Goal: Task Accomplishment & Management: Use online tool/utility

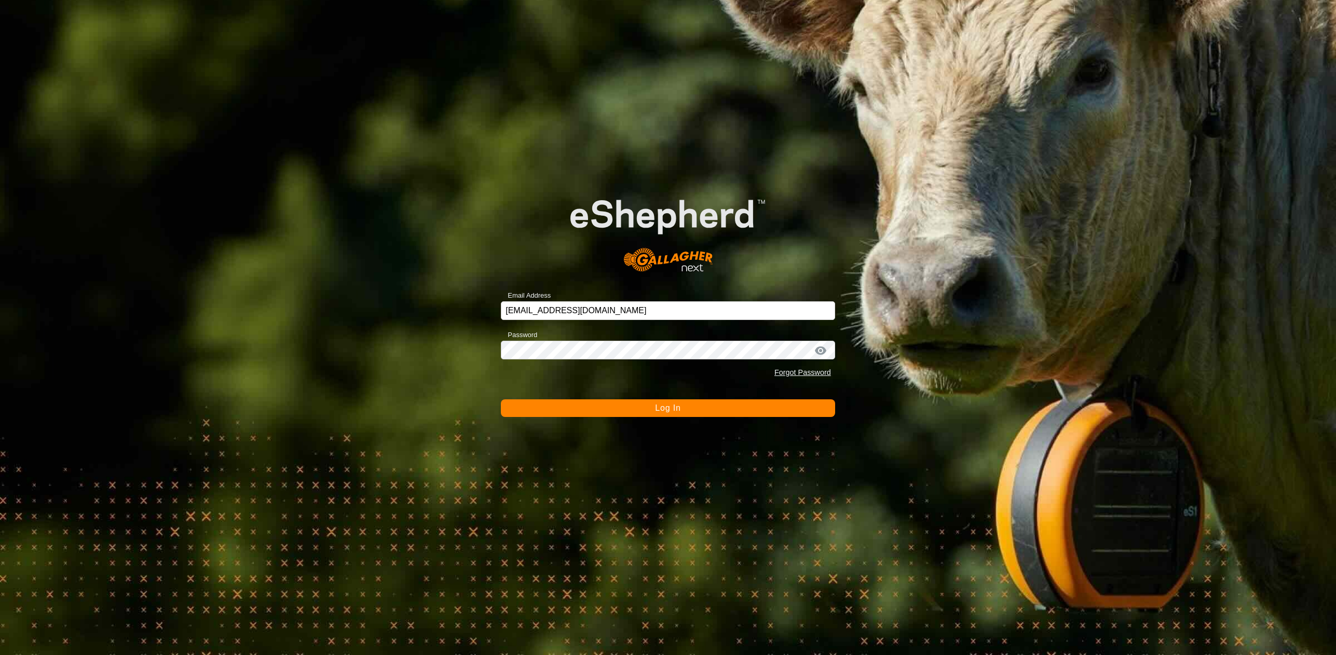
click at [566, 414] on button "Log In" at bounding box center [668, 409] width 334 height 18
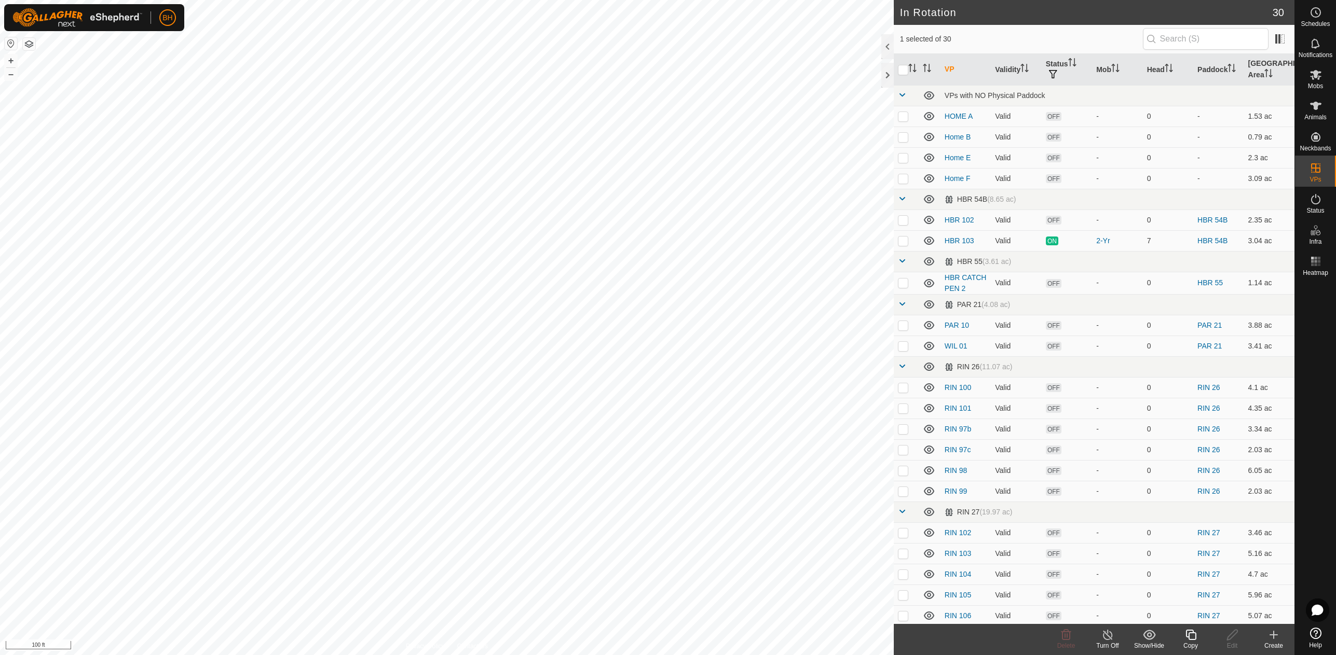
click at [1194, 638] on icon at bounding box center [1190, 635] width 13 height 12
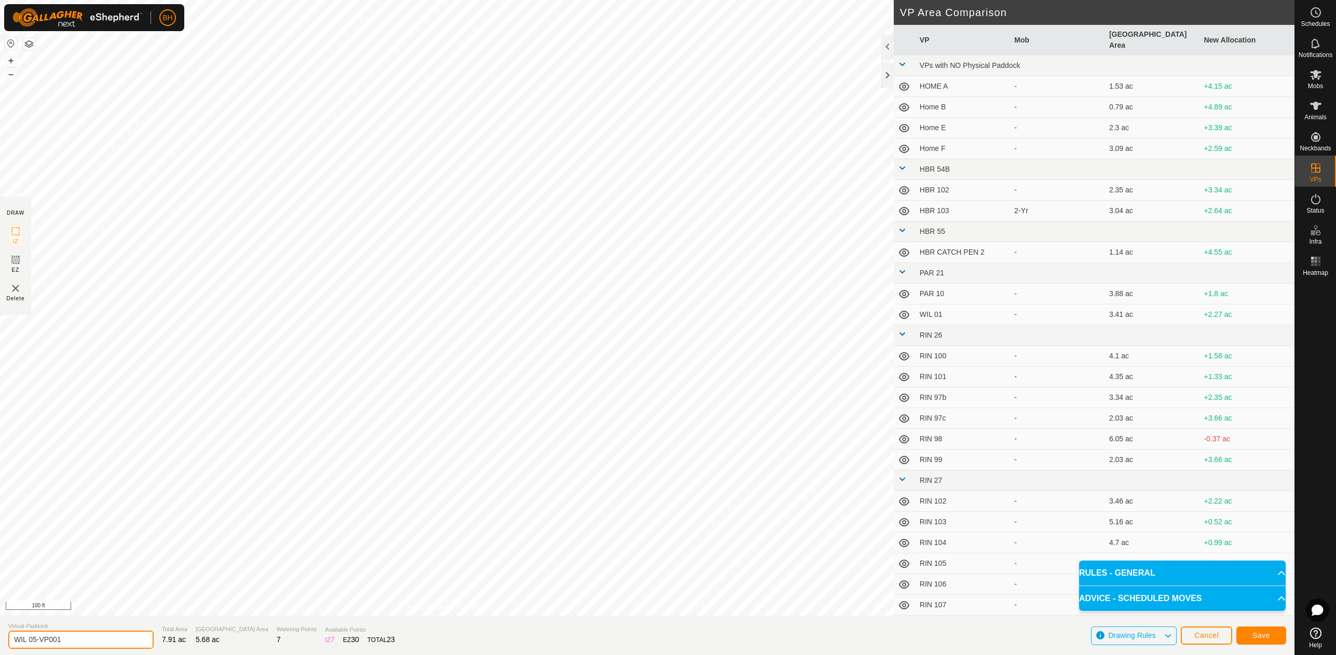
drag, startPoint x: 81, startPoint y: 643, endPoint x: 33, endPoint y: 637, distance: 48.6
click at [33, 637] on input "WIL 05-VP001" at bounding box center [80, 640] width 145 height 18
type input "WIL 06"
click at [1266, 632] on span "Save" at bounding box center [1261, 636] width 18 height 8
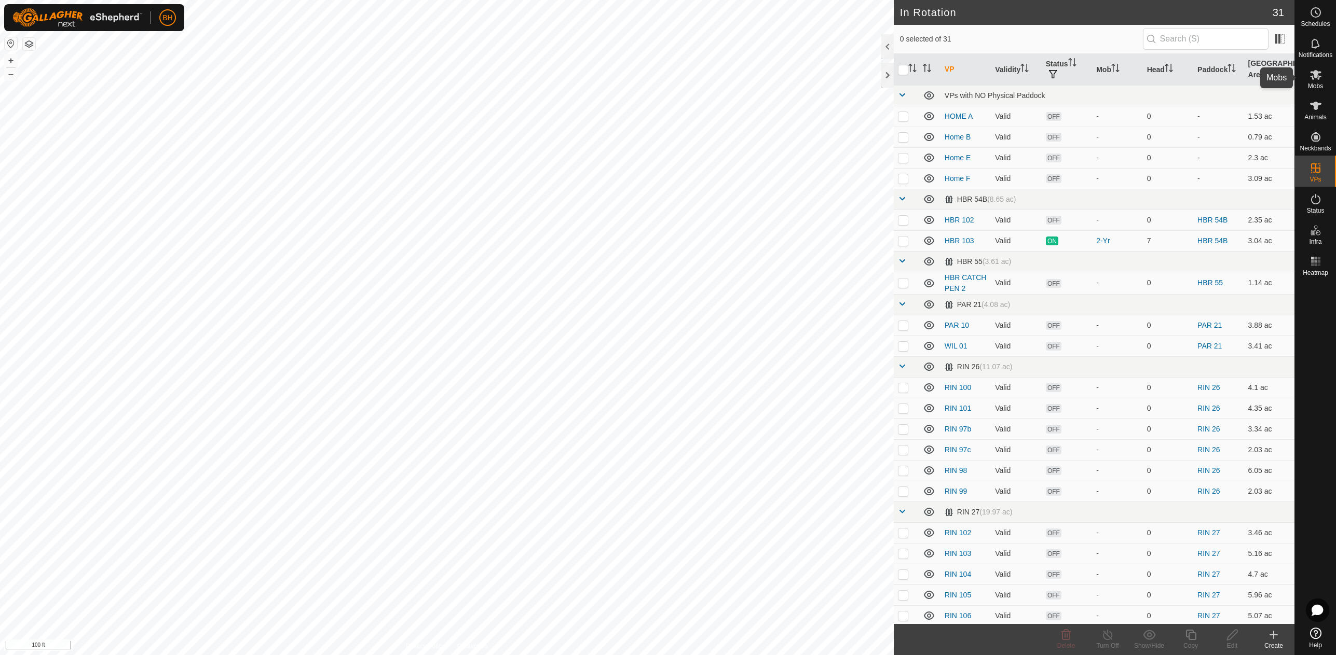
click at [1318, 77] on icon at bounding box center [1315, 75] width 11 height 10
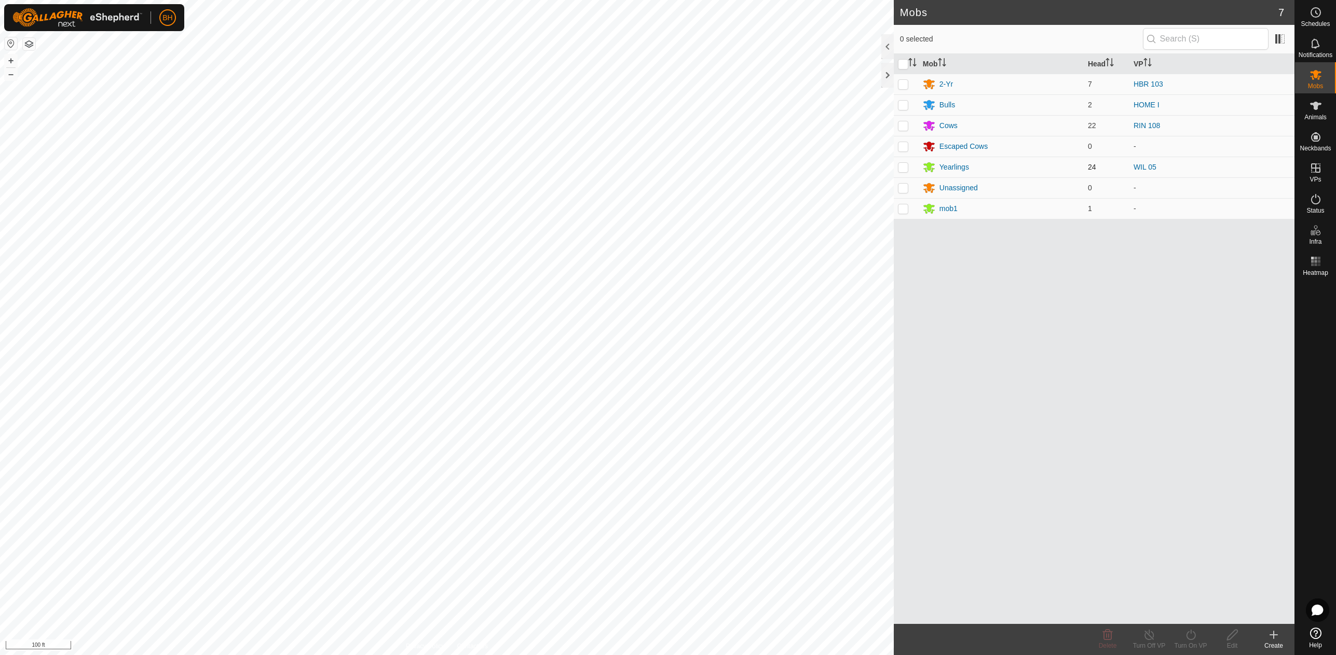
click at [905, 173] on td at bounding box center [906, 167] width 25 height 21
checkbox input "true"
click at [1195, 636] on icon at bounding box center [1190, 635] width 9 height 10
click at [1189, 616] on link "Now" at bounding box center [1221, 612] width 103 height 21
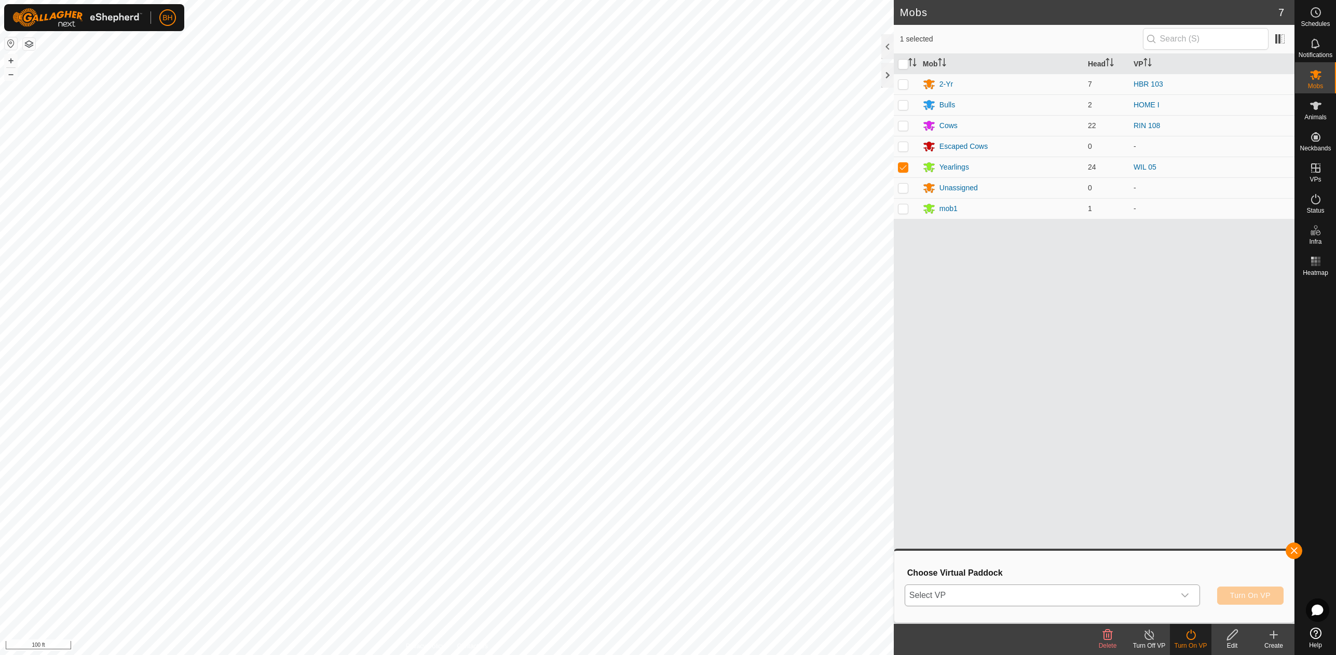
click at [1168, 599] on span "Select VP" at bounding box center [1040, 595] width 270 height 21
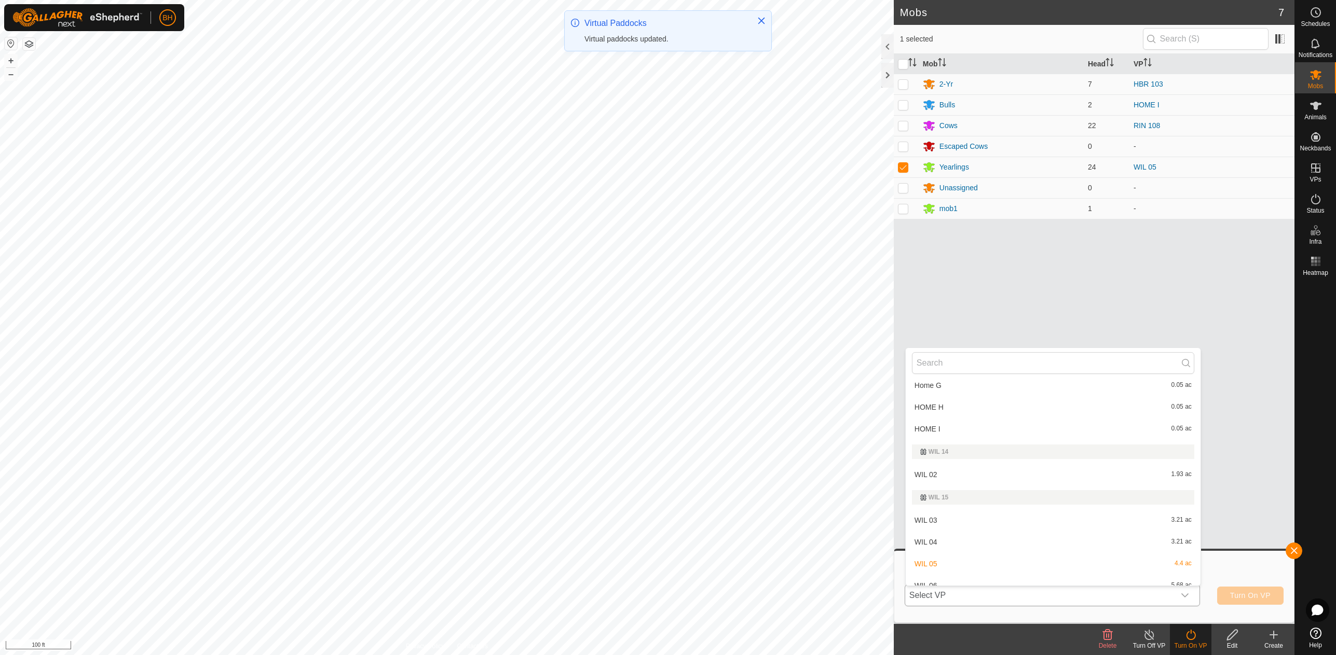
scroll to position [682, 0]
click at [1082, 577] on li "WIL 06 5.68 ac" at bounding box center [1053, 575] width 295 height 21
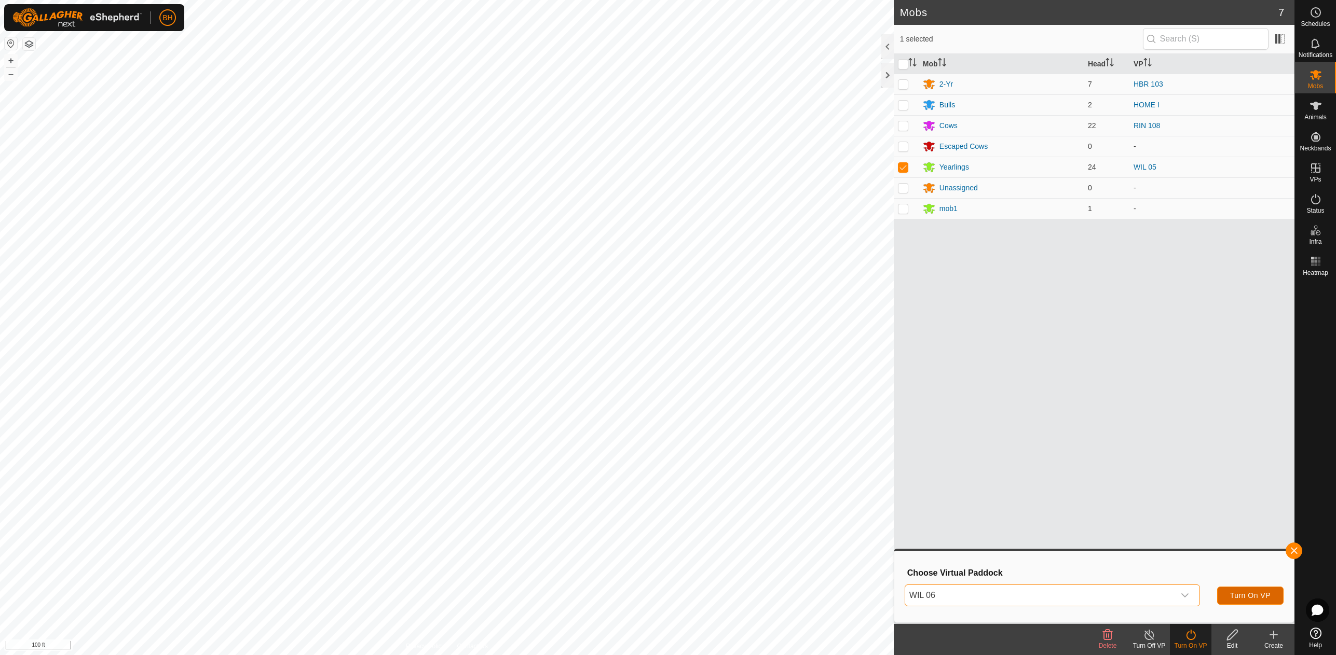
click at [1249, 594] on span "Turn On VP" at bounding box center [1250, 596] width 40 height 8
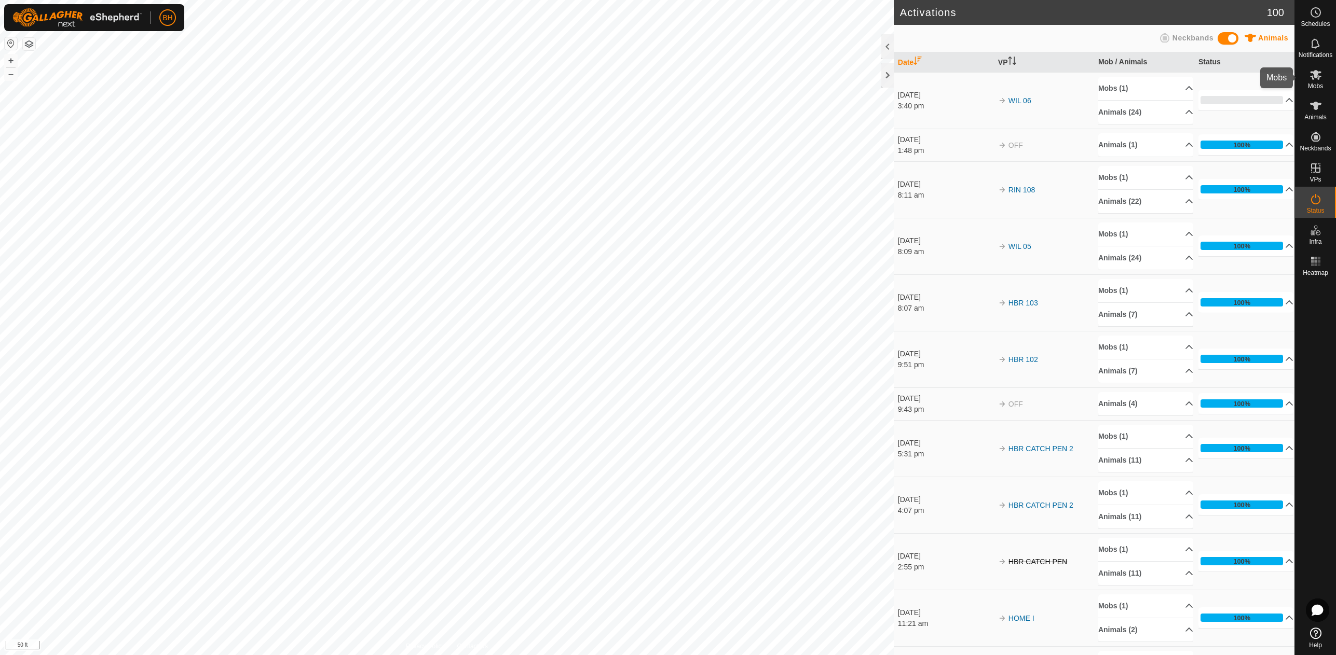
click at [1316, 80] on icon at bounding box center [1315, 75] width 12 height 12
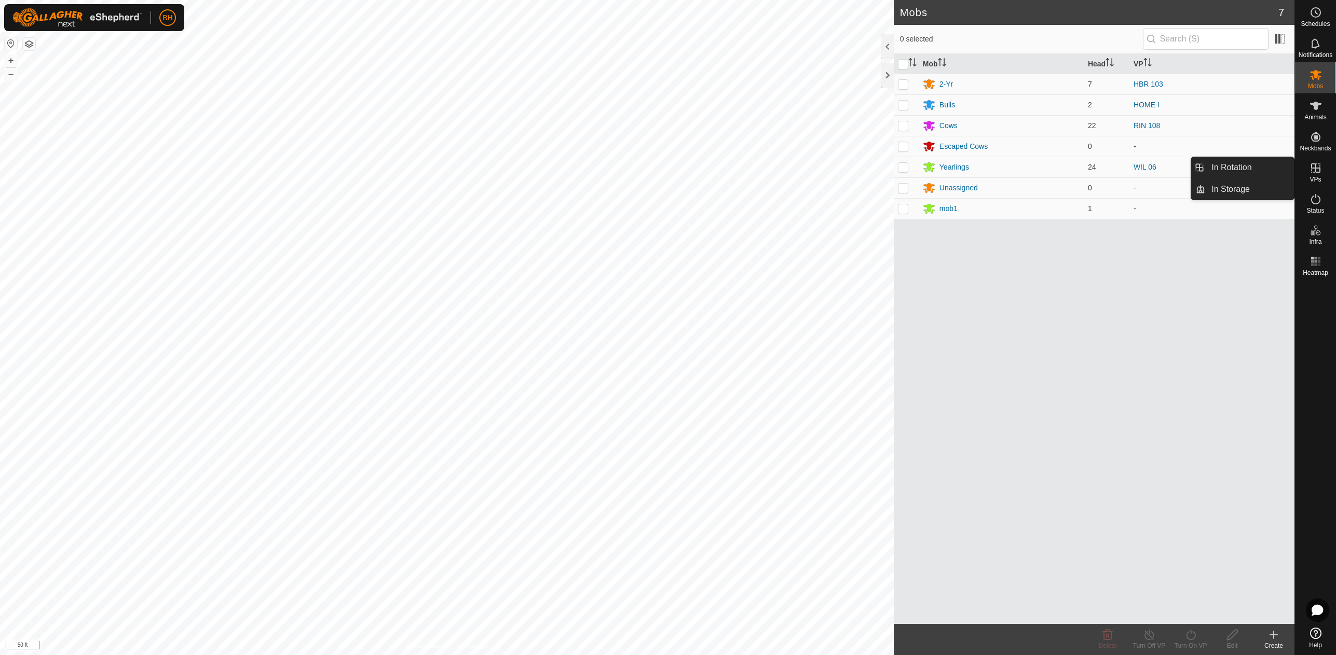
click at [1309, 181] on div "VPs" at bounding box center [1315, 171] width 41 height 31
click at [1247, 162] on link "In Rotation" at bounding box center [1249, 167] width 89 height 21
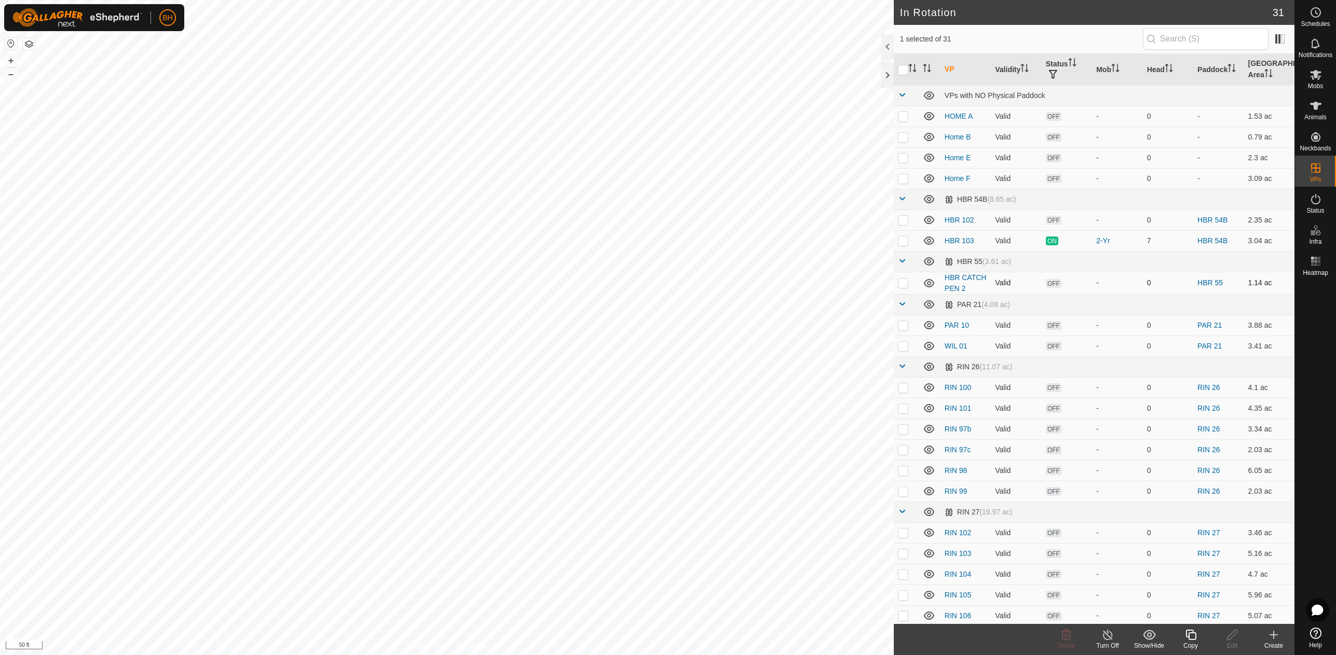
checkbox input "true"
checkbox input "false"
click at [1191, 638] on icon at bounding box center [1190, 635] width 13 height 12
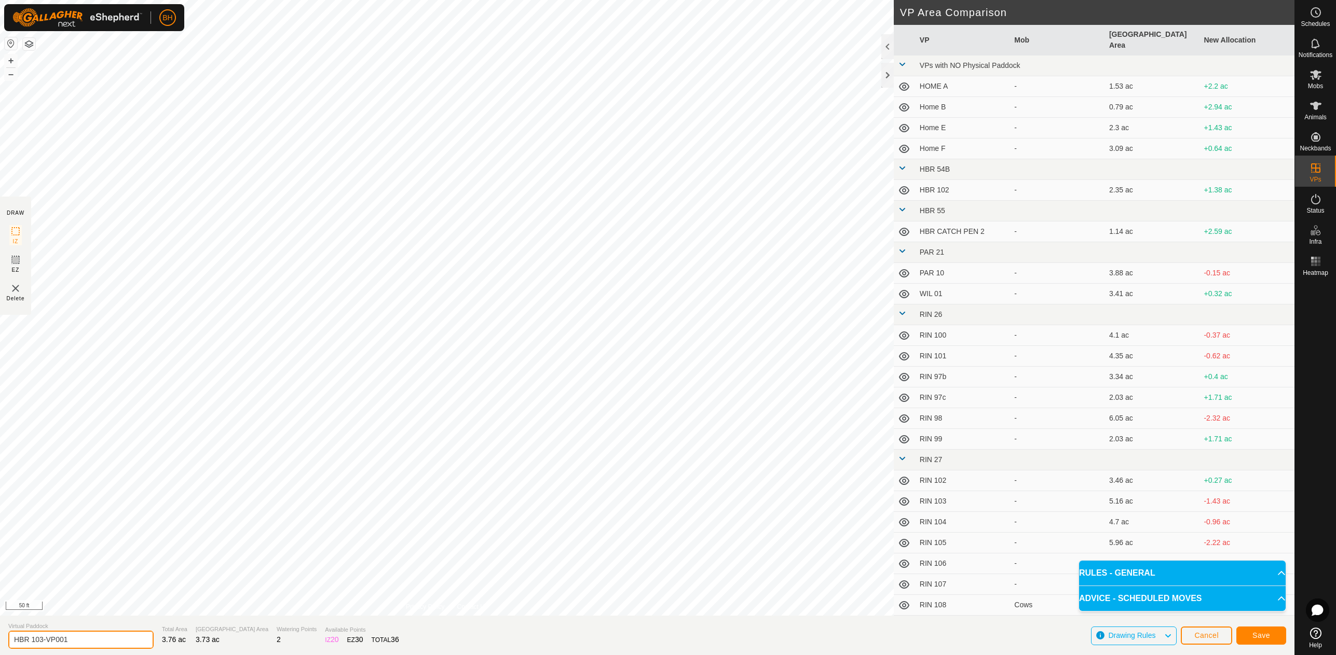
drag, startPoint x: 42, startPoint y: 638, endPoint x: 147, endPoint y: 651, distance: 105.7
click at [145, 654] on section "Virtual Paddock HBR 103-VP001 Total Area 3.76 ac Grazing Area 3.73 ac Watering …" at bounding box center [647, 635] width 1294 height 39
type input "HBR 104"
click at [1277, 645] on button "Save" at bounding box center [1261, 636] width 50 height 18
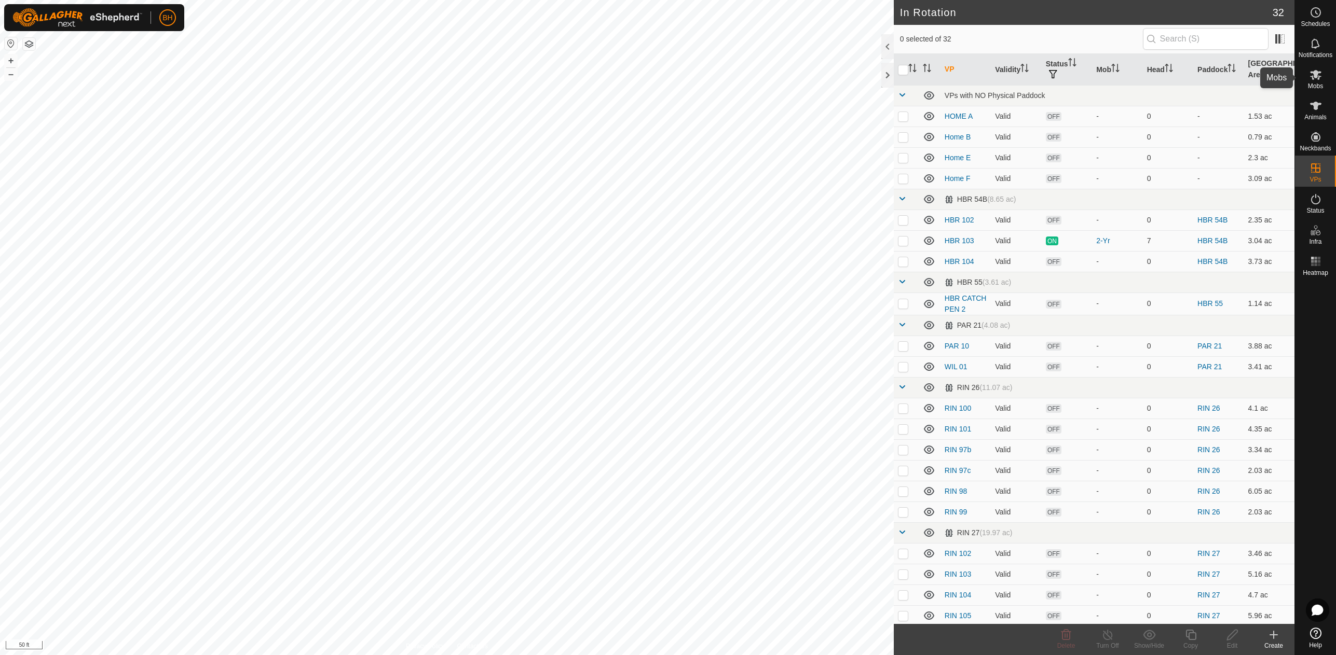
click at [1315, 79] on icon at bounding box center [1315, 75] width 12 height 12
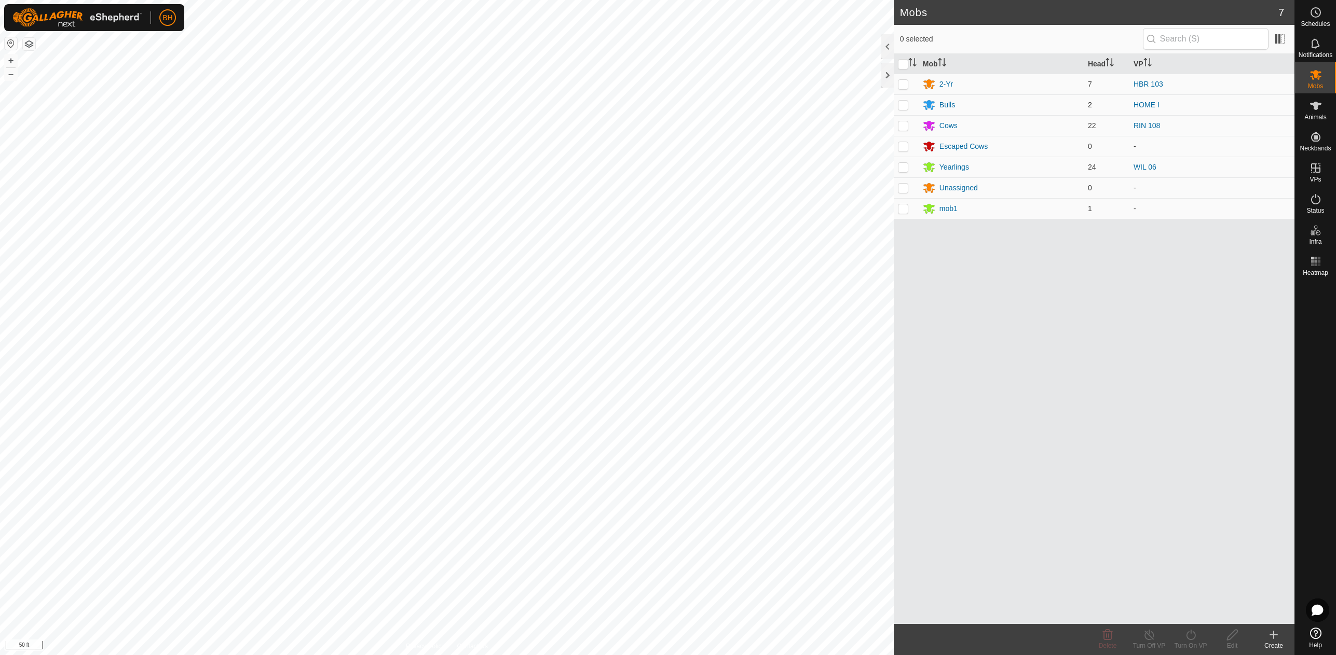
click at [904, 104] on p-checkbox at bounding box center [903, 105] width 10 height 8
checkbox input "true"
click at [938, 106] on div "Bulls" at bounding box center [1001, 105] width 157 height 12
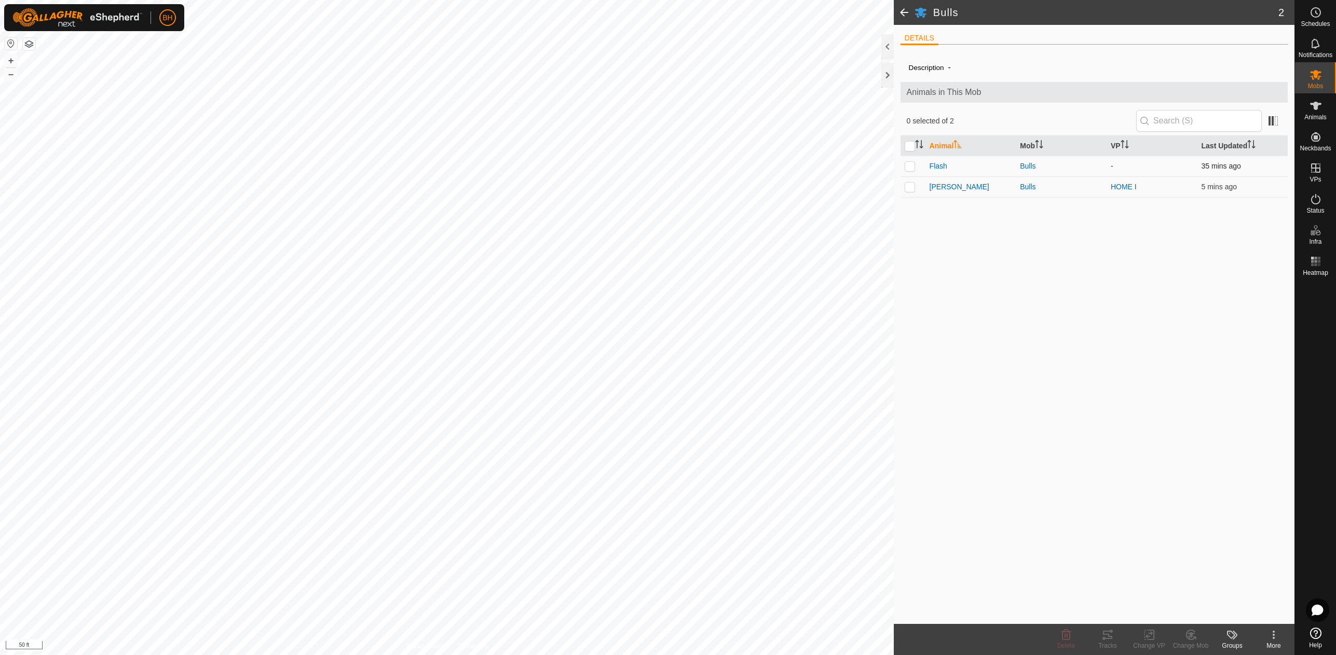
click at [908, 167] on p-checkbox at bounding box center [910, 166] width 10 height 8
click at [1195, 647] on div "Change Mob" at bounding box center [1191, 645] width 42 height 9
click at [1218, 591] on link "Choose Mob..." at bounding box center [1221, 590] width 103 height 21
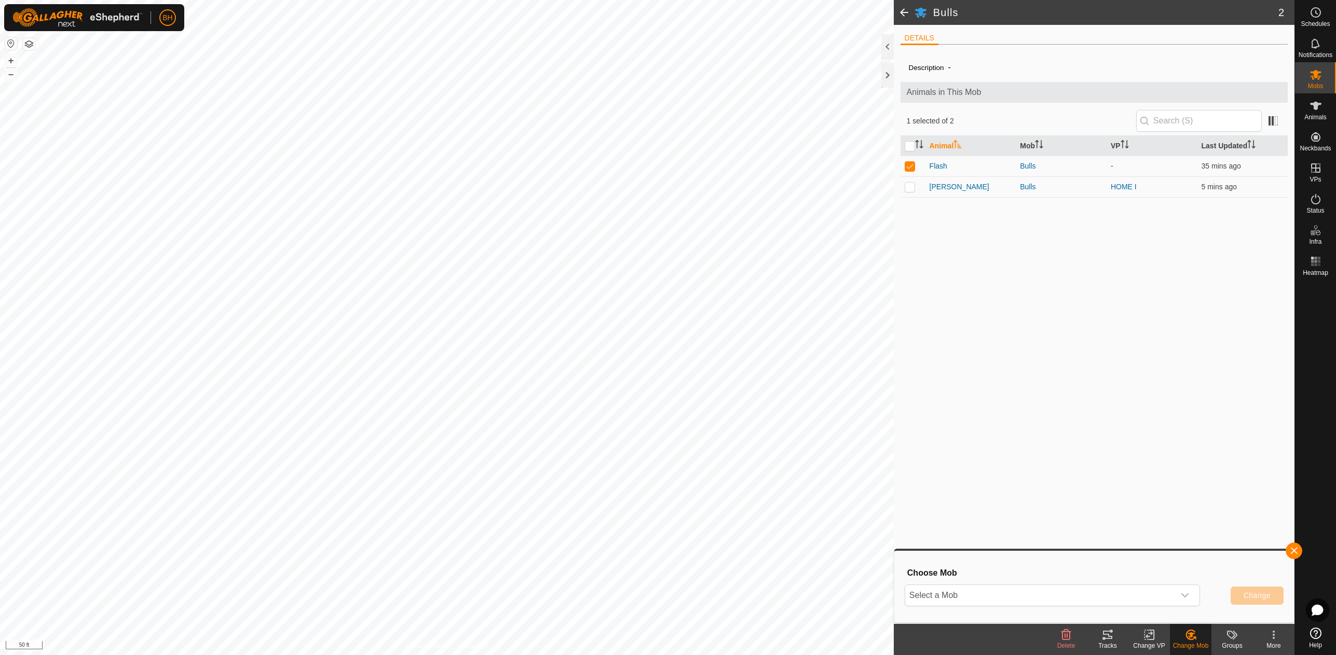
click at [1176, 584] on div "Select a Mob Change" at bounding box center [1094, 595] width 379 height 25
click at [1175, 588] on div "dropdown trigger" at bounding box center [1184, 595] width 21 height 21
click at [1124, 460] on li "Cows" at bounding box center [1053, 465] width 295 height 26
click at [1257, 599] on span "Change" at bounding box center [1257, 596] width 27 height 8
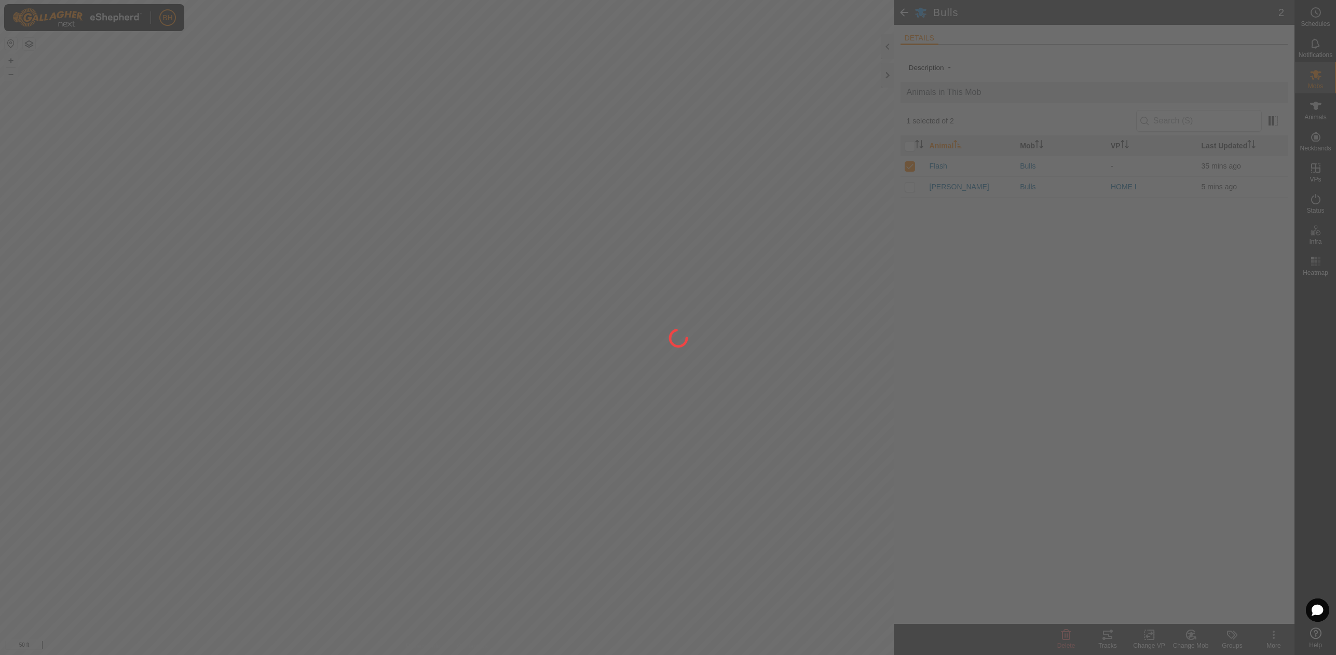
checkbox input "false"
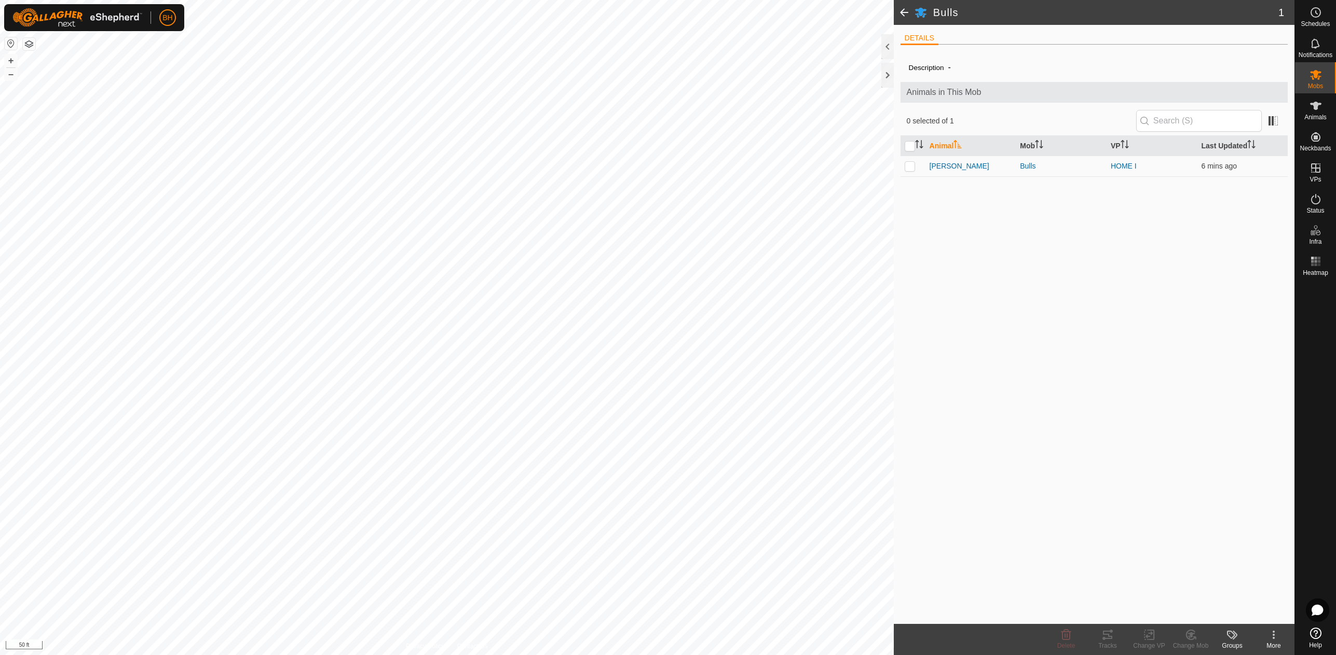
click at [906, 17] on span at bounding box center [904, 12] width 21 height 25
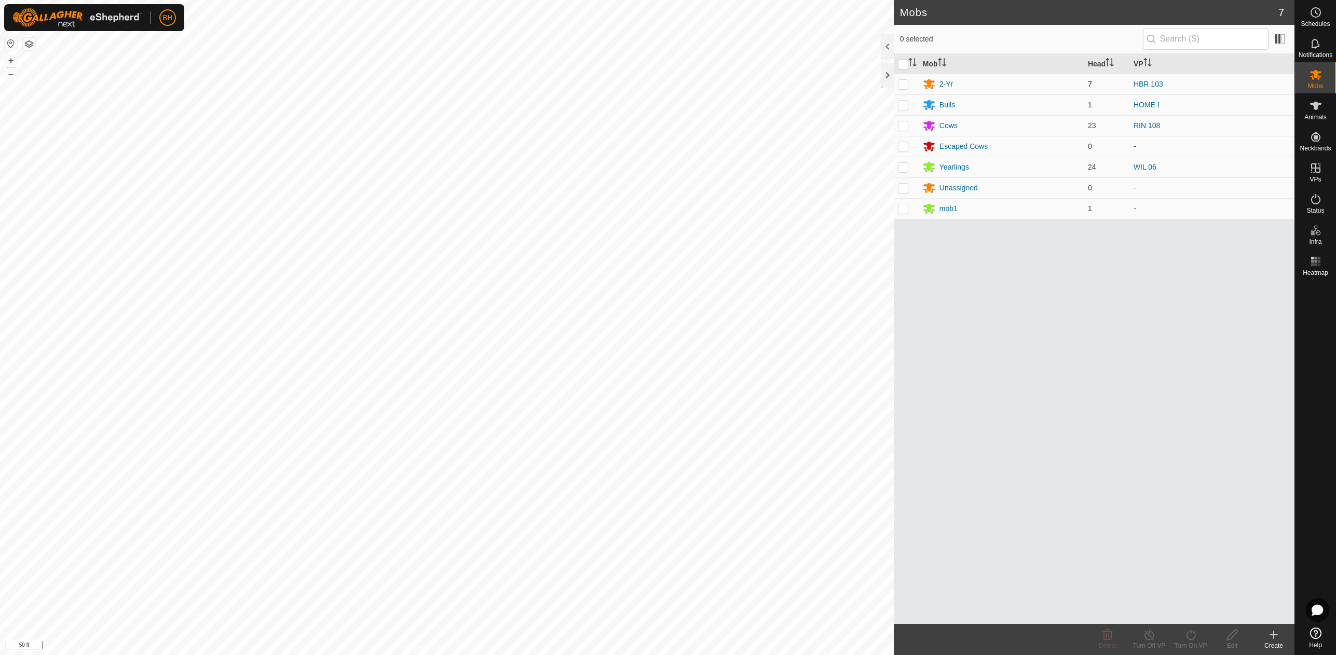
click at [908, 83] on p-checkbox at bounding box center [903, 84] width 10 height 8
checkbox input "true"
click at [1193, 644] on div "Turn On VP" at bounding box center [1191, 645] width 42 height 9
click at [1186, 613] on link "Now" at bounding box center [1221, 612] width 103 height 21
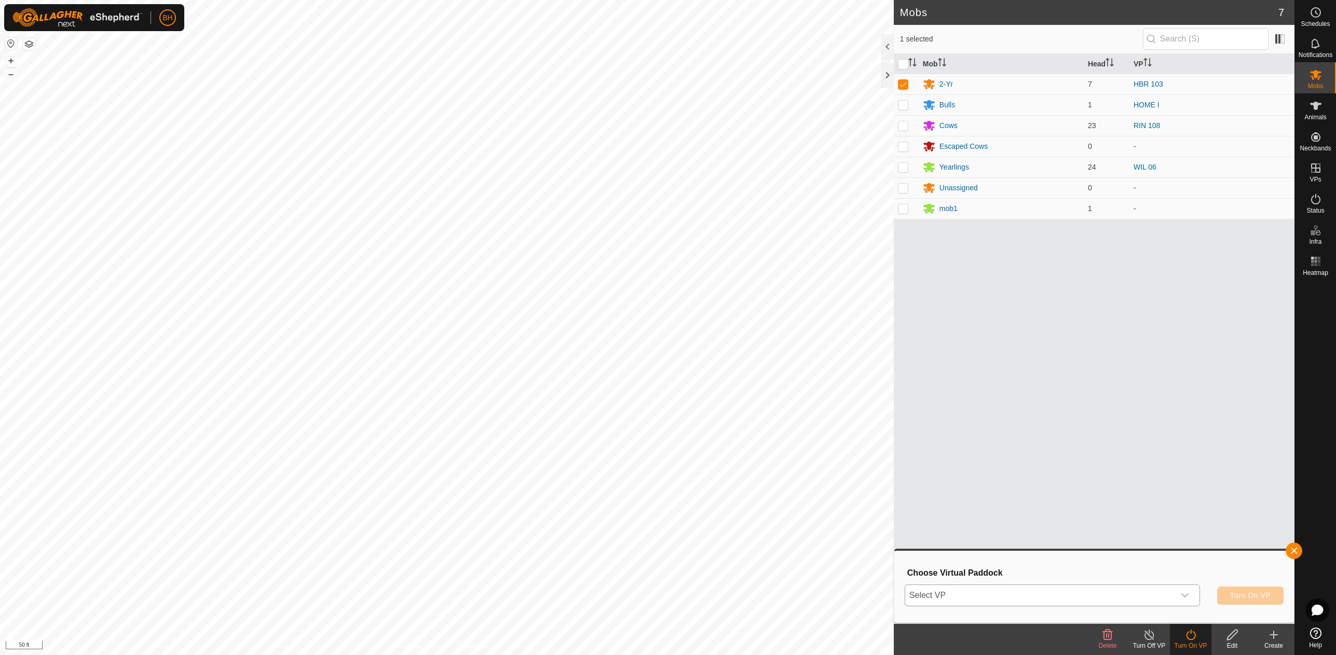
click at [1080, 601] on span "Select VP" at bounding box center [1040, 595] width 270 height 21
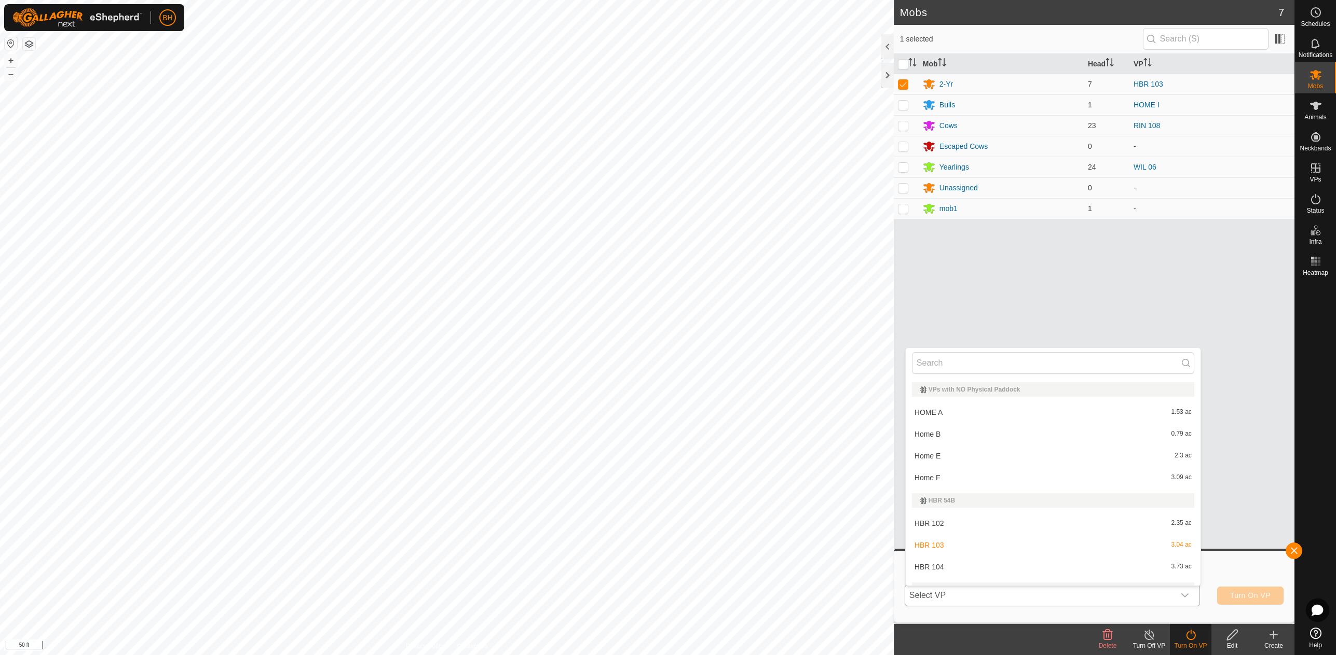
click at [1071, 571] on li "HBR 104 3.73 ac" at bounding box center [1053, 567] width 295 height 21
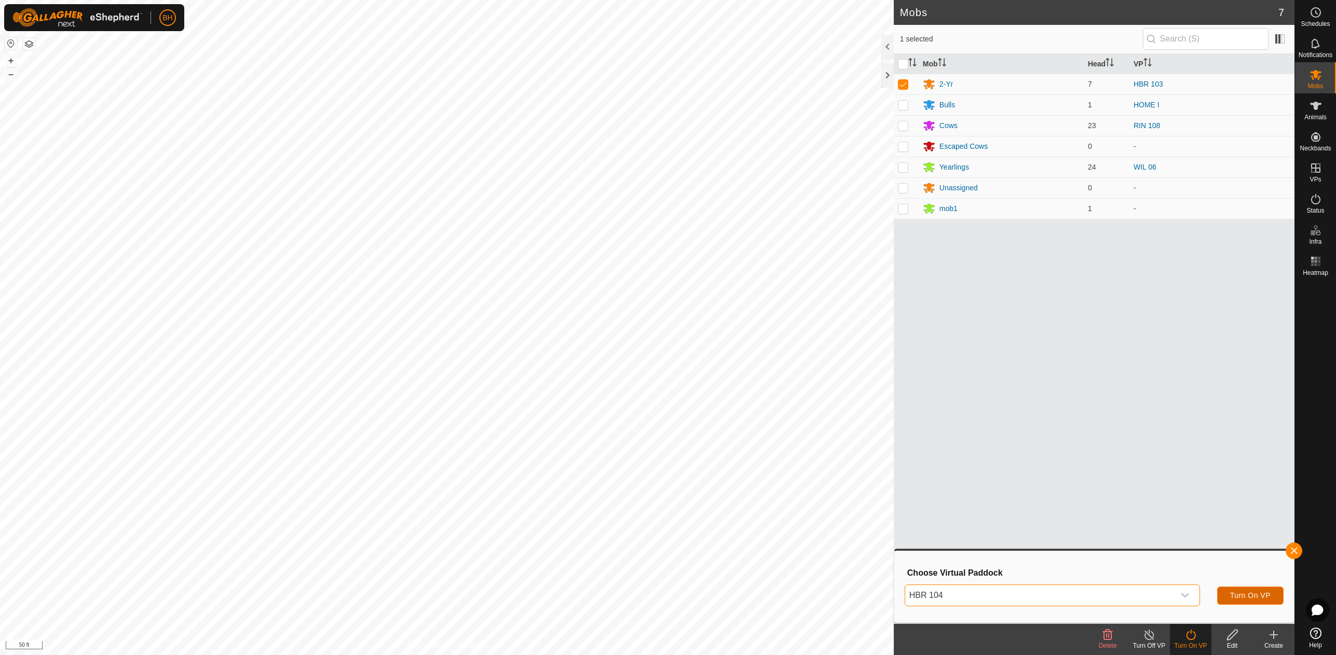
click at [1267, 595] on span "Turn On VP" at bounding box center [1250, 596] width 40 height 8
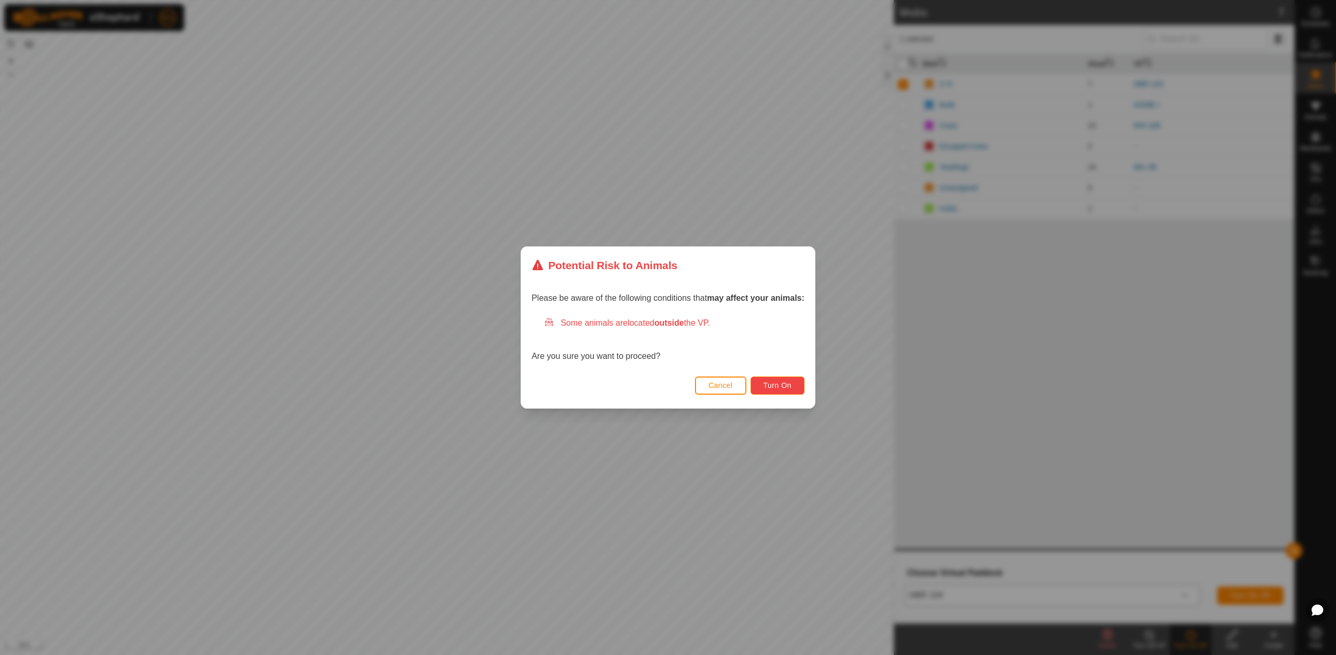
click at [775, 380] on button "Turn On" at bounding box center [777, 386] width 54 height 18
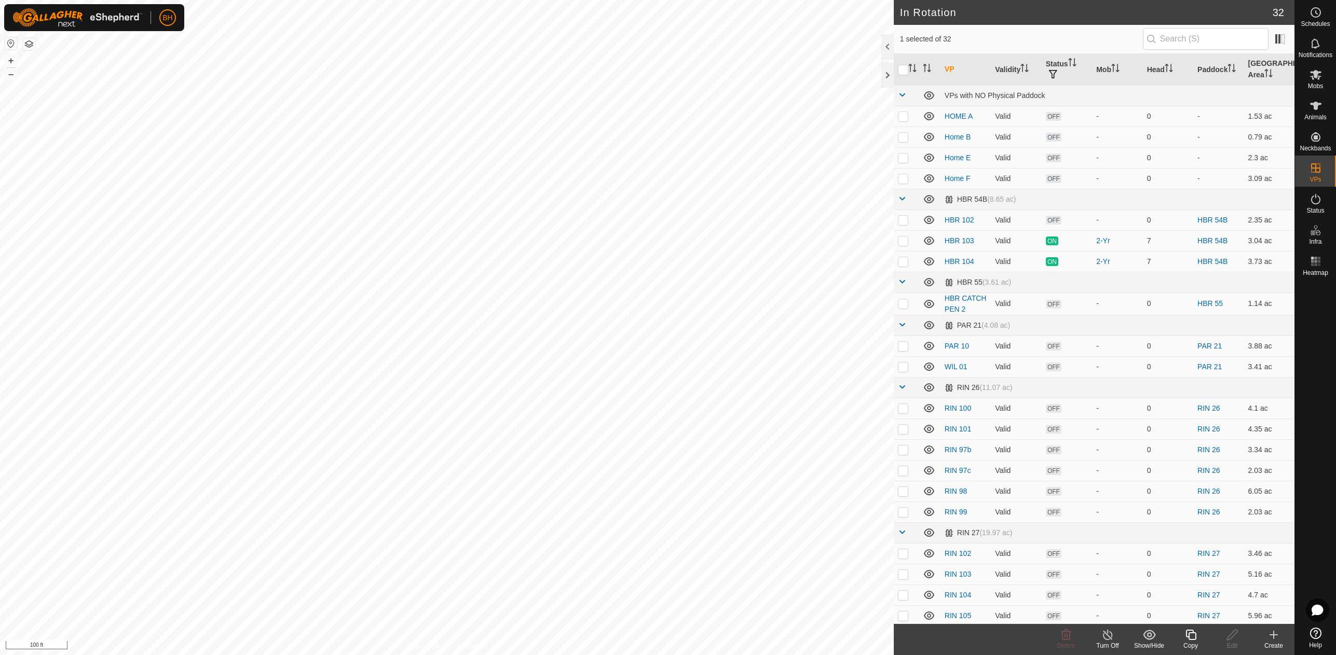
click at [1193, 638] on icon at bounding box center [1190, 635] width 13 height 12
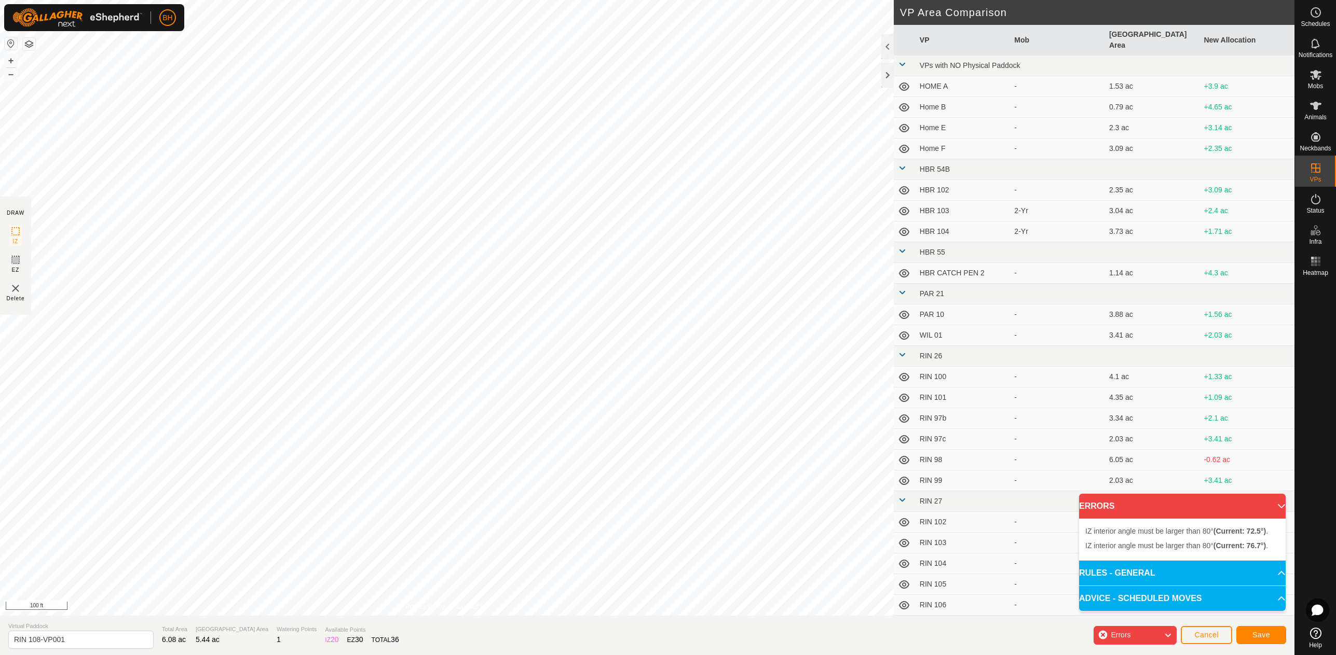
click at [126, 216] on div "IZ interior angle must be larger than 80° (Current: 72.5°) . + – ⇧ i 100 ft" at bounding box center [447, 308] width 894 height 616
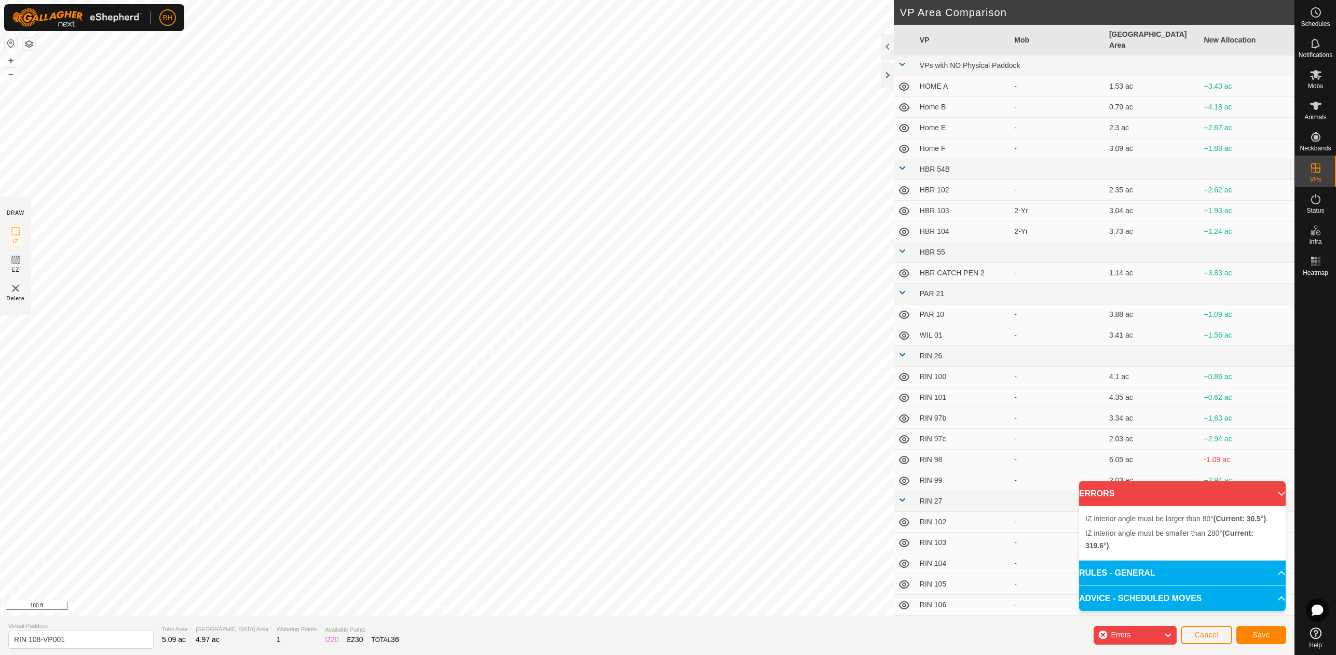
click at [282, 241] on div "IZ interior angle must be larger than 80° (Current: 30.5°) . + – ⇧ i 100 ft" at bounding box center [447, 308] width 894 height 616
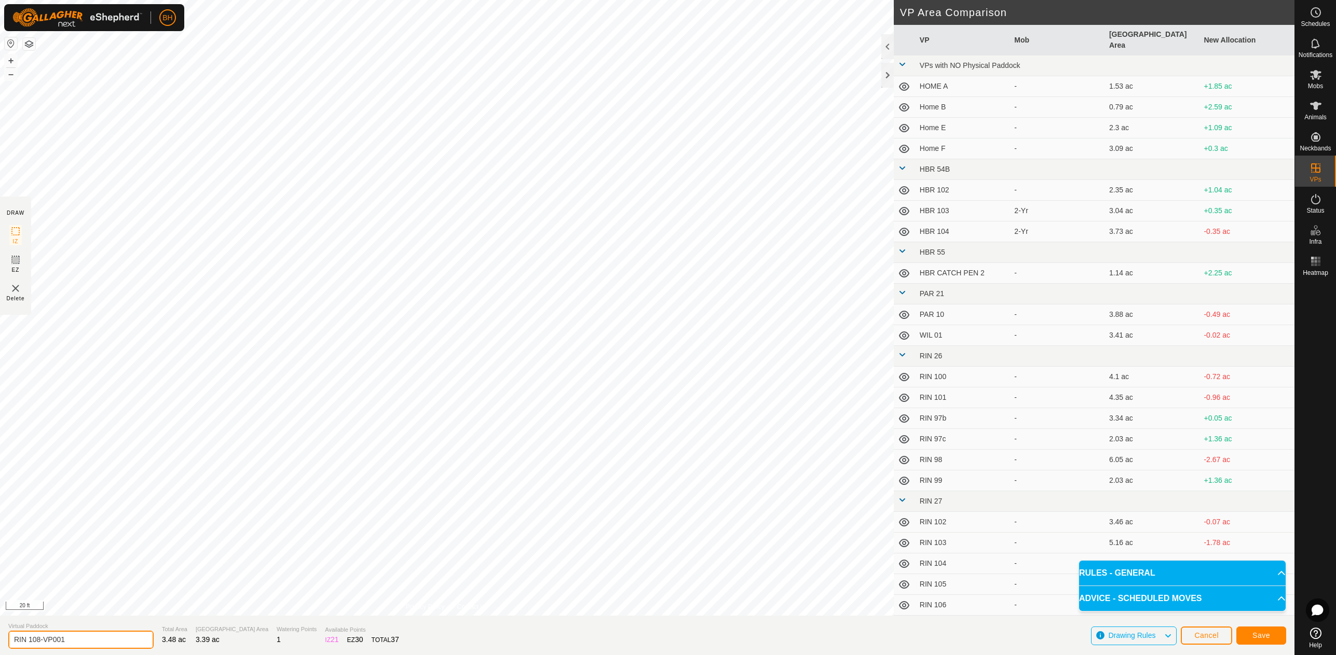
drag, startPoint x: 38, startPoint y: 643, endPoint x: 119, endPoint y: 651, distance: 80.9
click at [119, 651] on section "Virtual Paddock RIN 108-VP001 Total Area 3.48 ac Grazing Area 3.39 ac Watering …" at bounding box center [647, 635] width 1294 height 39
type input "RIN 109"
click at [1269, 633] on span "Save" at bounding box center [1261, 636] width 18 height 8
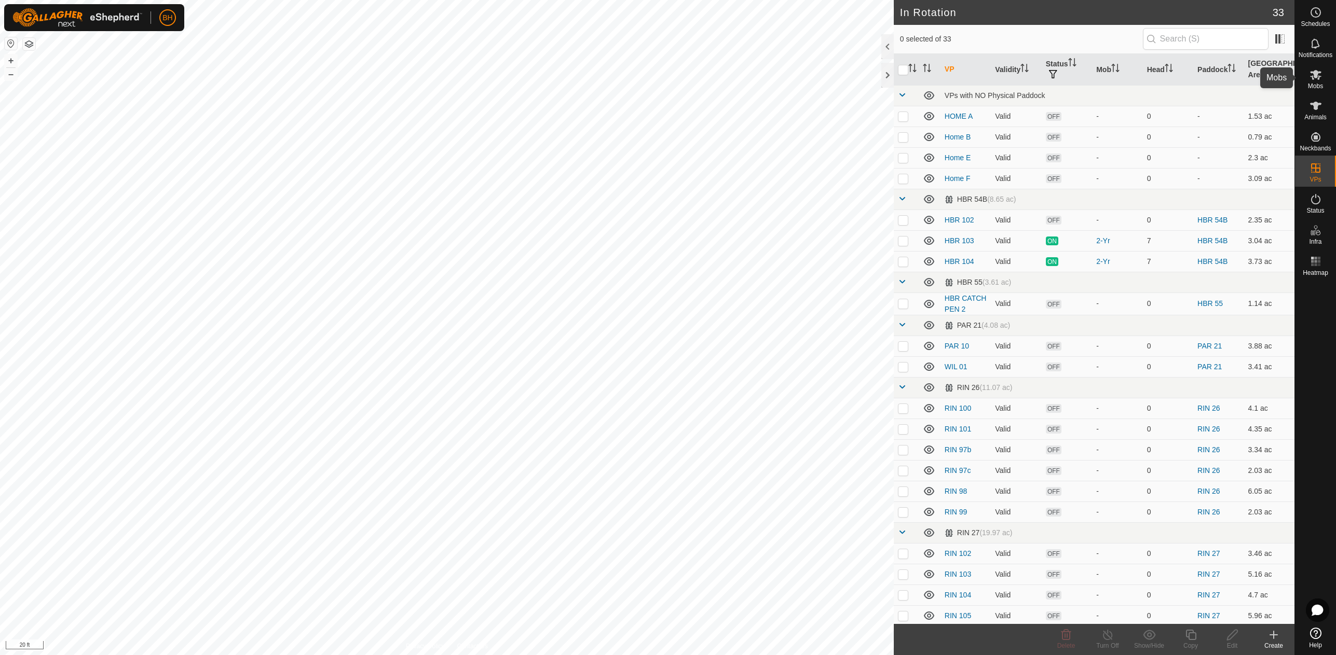
click at [1315, 84] on span "Mobs" at bounding box center [1315, 86] width 15 height 6
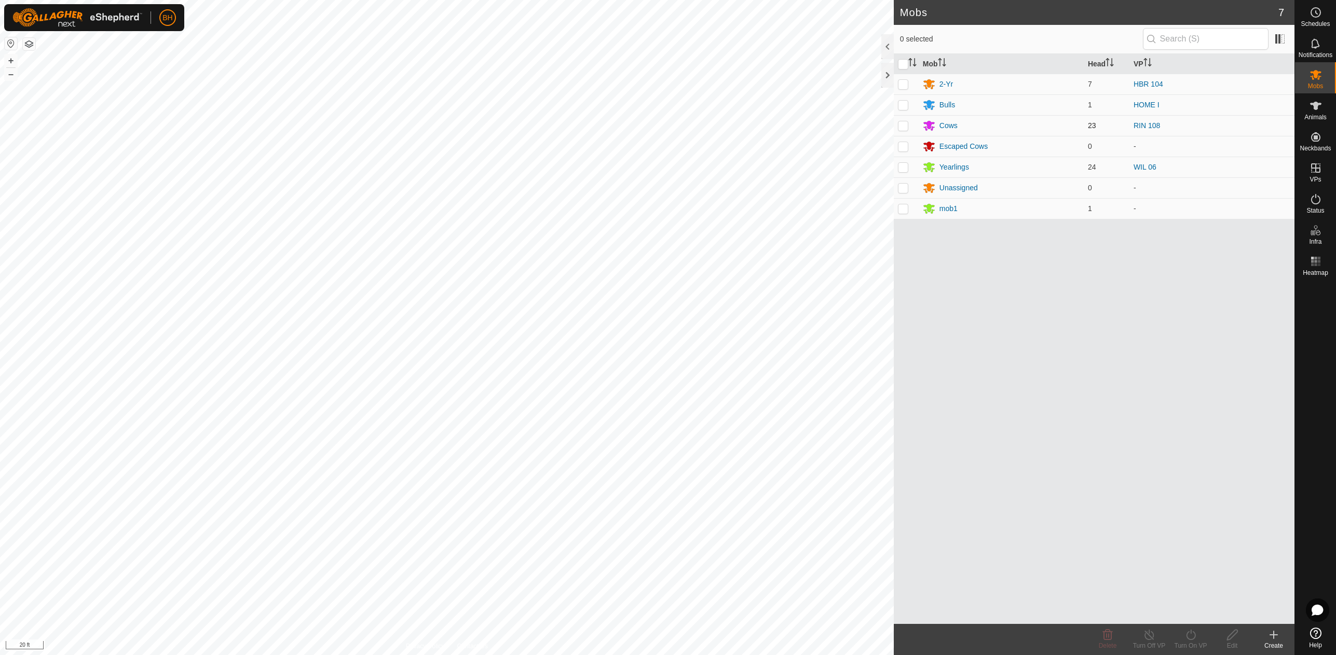
click at [905, 126] on p-checkbox at bounding box center [903, 125] width 10 height 8
checkbox input "true"
click at [1194, 646] on div "Turn On VP" at bounding box center [1191, 645] width 42 height 9
click at [1199, 611] on link "Now" at bounding box center [1221, 612] width 103 height 21
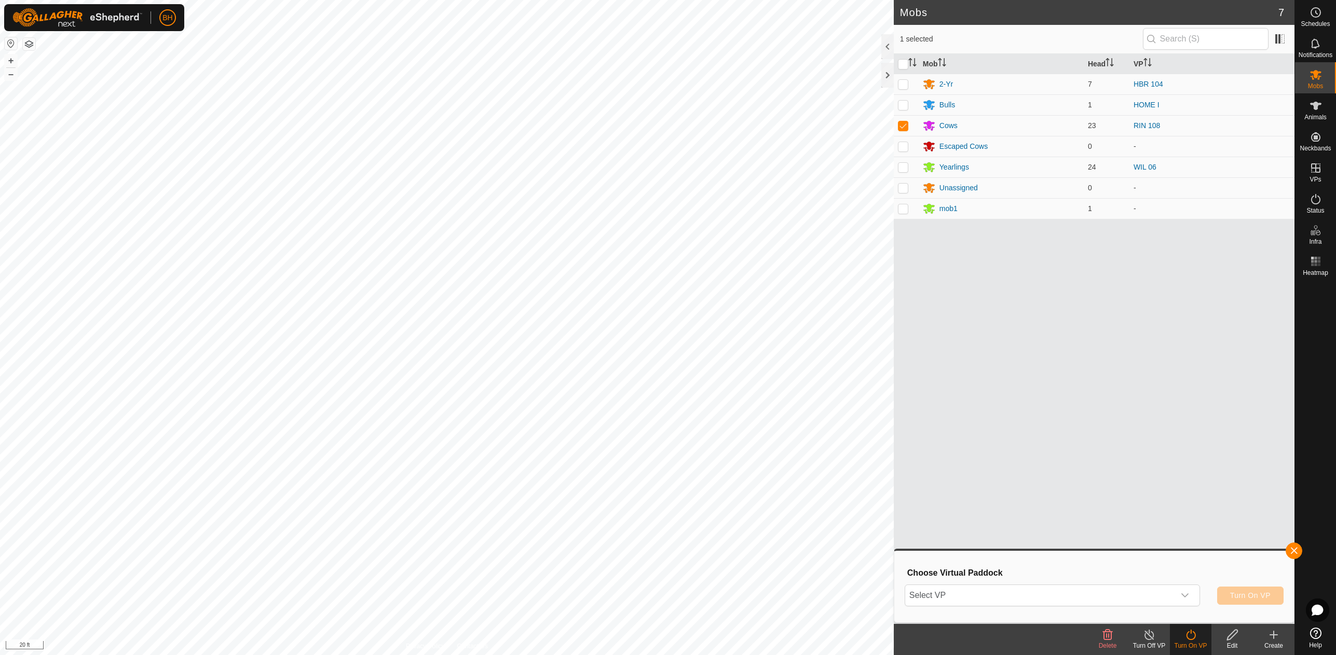
click at [1074, 584] on div "Select VP Turn On VP" at bounding box center [1094, 595] width 379 height 25
click at [1075, 594] on span "Select VP" at bounding box center [1040, 595] width 270 height 21
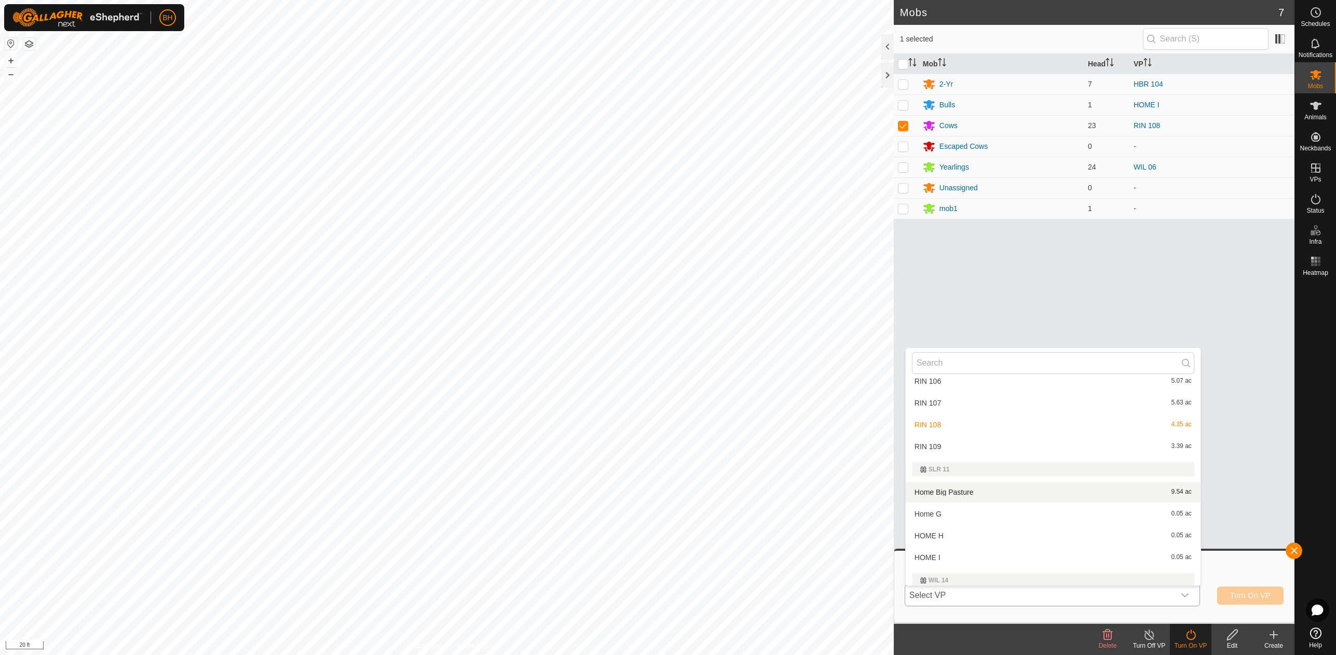
scroll to position [585, 0]
click at [1016, 442] on li "RIN 109 3.39 ac" at bounding box center [1053, 448] width 295 height 21
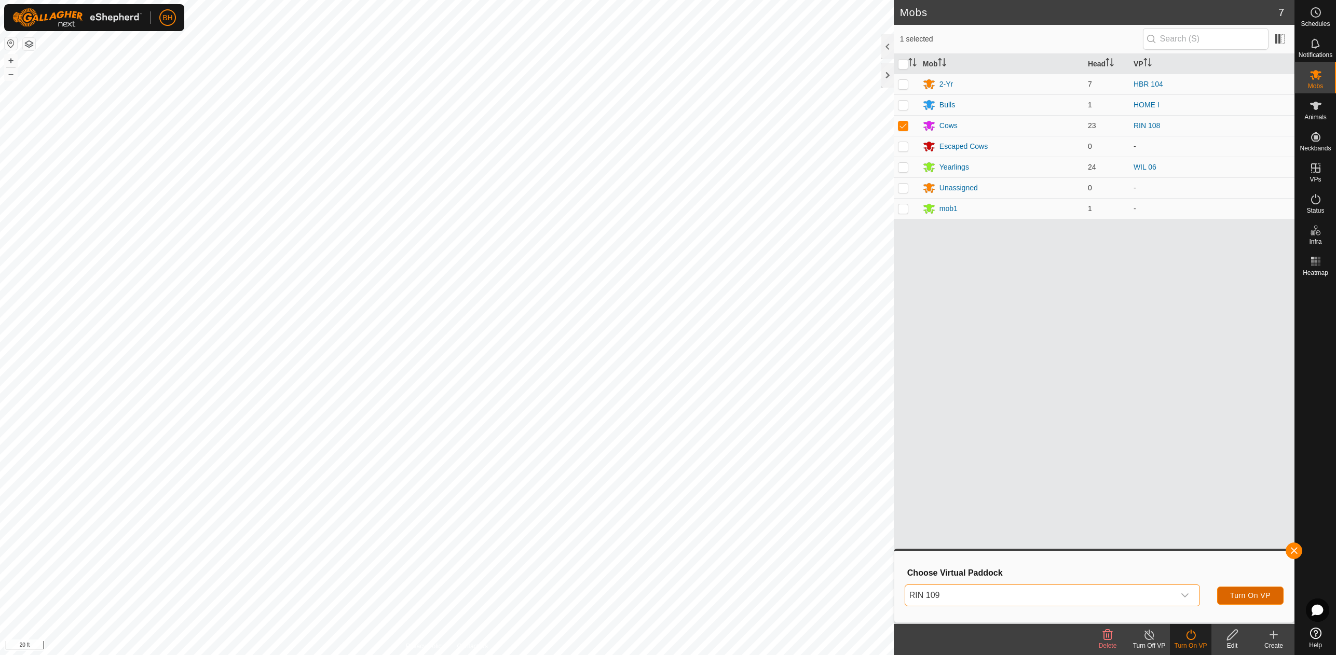
click at [1242, 591] on button "Turn On VP" at bounding box center [1250, 596] width 66 height 18
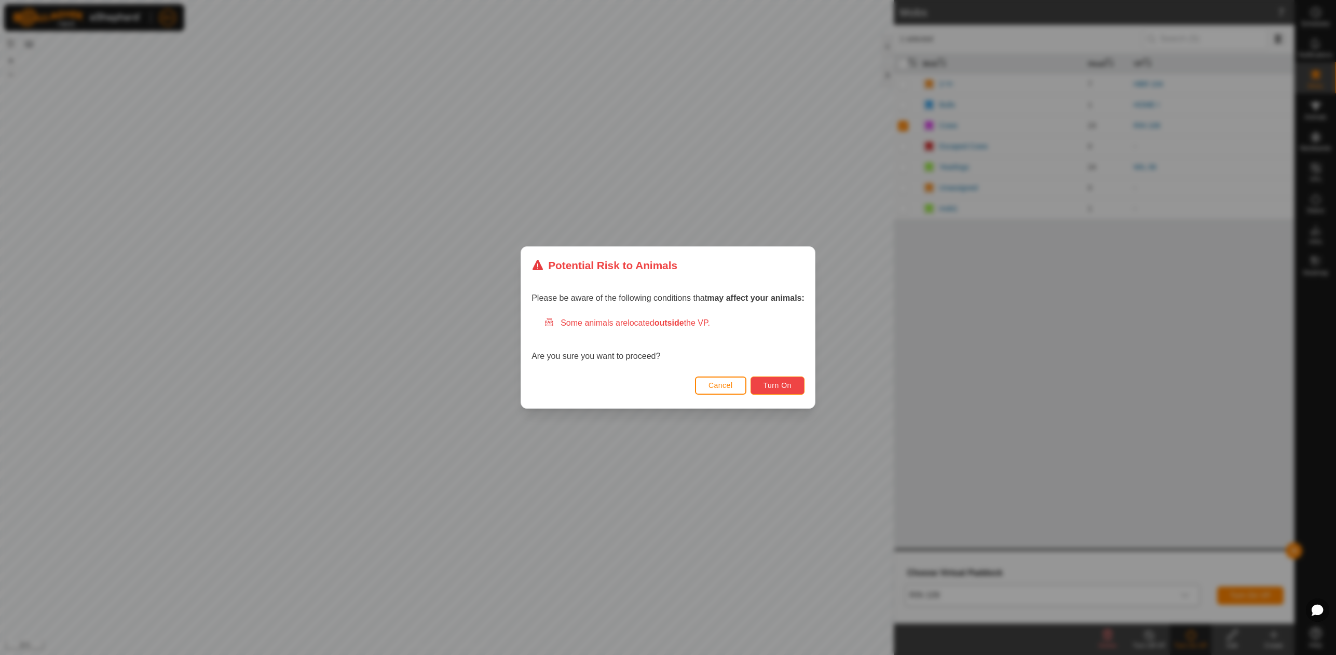
click at [782, 384] on span "Turn On" at bounding box center [777, 385] width 28 height 8
